Goal: Complete application form: Complete application form

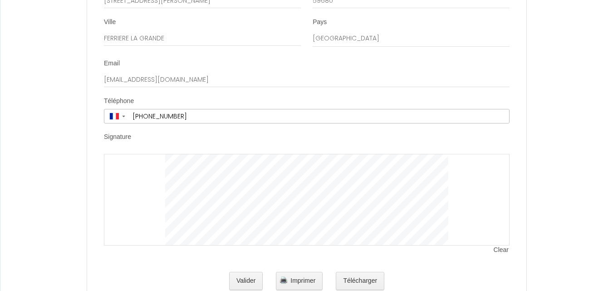
scroll to position [1726, 0]
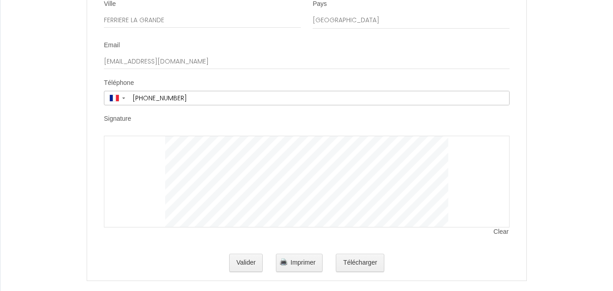
click at [115, 114] on label "Signature" at bounding box center [117, 118] width 27 height 9
click at [246, 254] on button "Valider" at bounding box center [246, 263] width 34 height 18
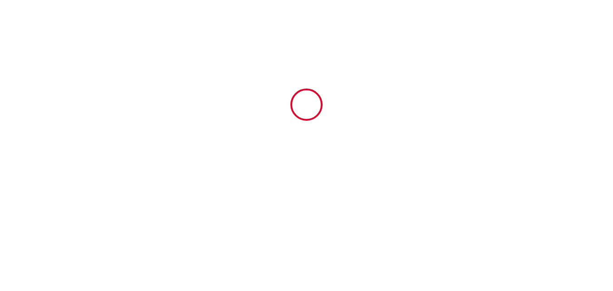
scroll to position [0, 0]
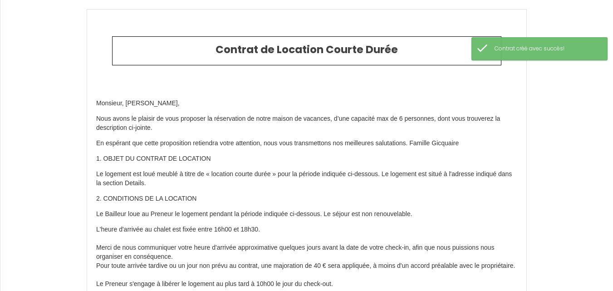
type input "85"
type input "550"
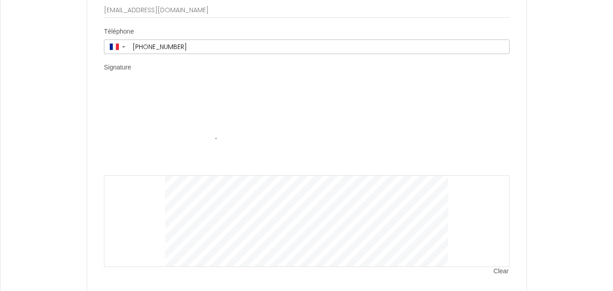
scroll to position [1820, 0]
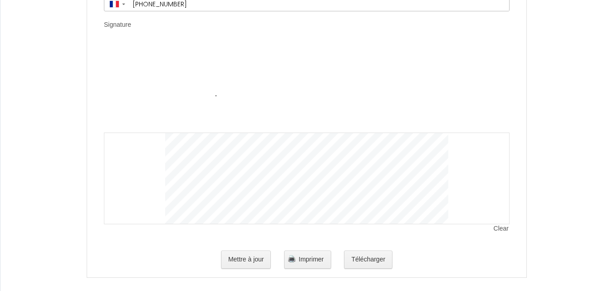
click at [502, 224] on span "Clear" at bounding box center [502, 228] width 16 height 9
click at [501, 224] on span "Clear" at bounding box center [502, 228] width 16 height 9
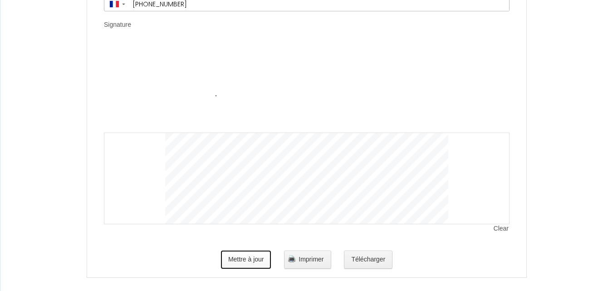
click at [237, 251] on button "Mettre à jour" at bounding box center [246, 260] width 50 height 18
click at [242, 251] on button "Mettre à jour" at bounding box center [246, 260] width 50 height 18
click at [502, 224] on span "Clear" at bounding box center [502, 228] width 16 height 9
click at [233, 81] on img at bounding box center [306, 87] width 283 height 91
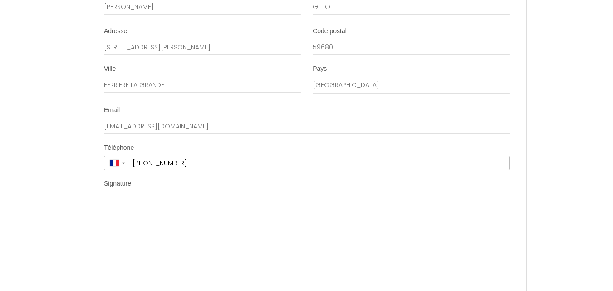
scroll to position [1650, 0]
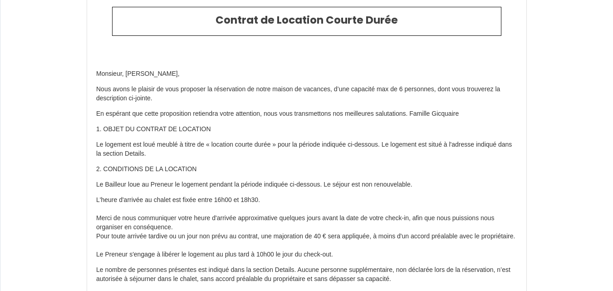
scroll to position [0, 0]
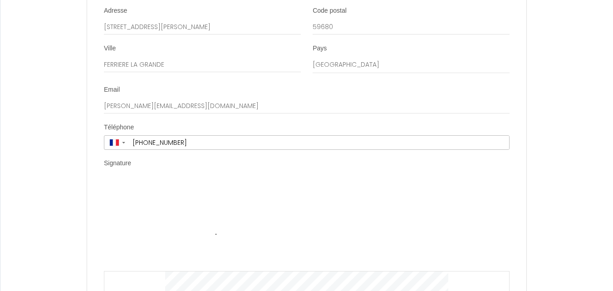
scroll to position [1694, 0]
